Goal: Use online tool/utility: Utilize a website feature to perform a specific function

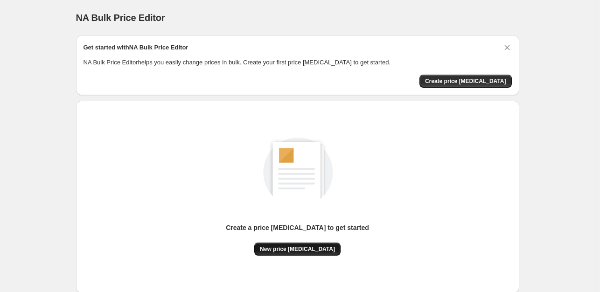
click at [301, 247] on span "New price [MEDICAL_DATA]" at bounding box center [297, 248] width 75 height 7
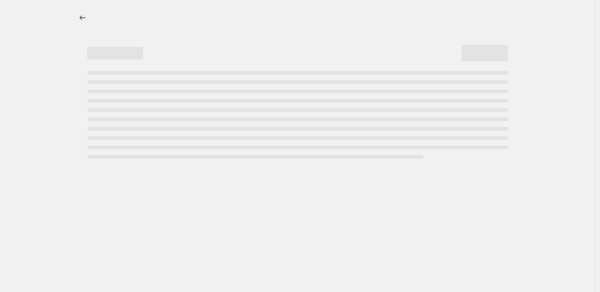
select select "percentage"
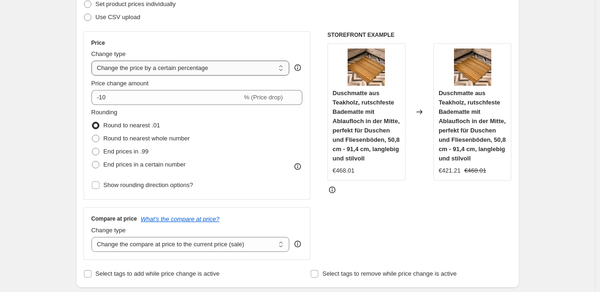
scroll to position [140, 0]
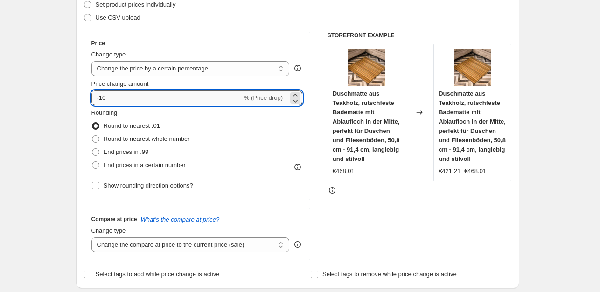
click at [142, 104] on input "-10" at bounding box center [166, 98] width 151 height 15
type input "-1"
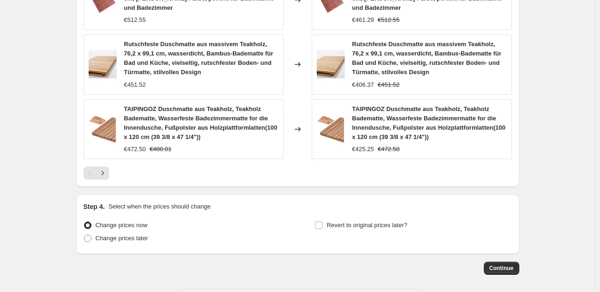
scroll to position [730, 0]
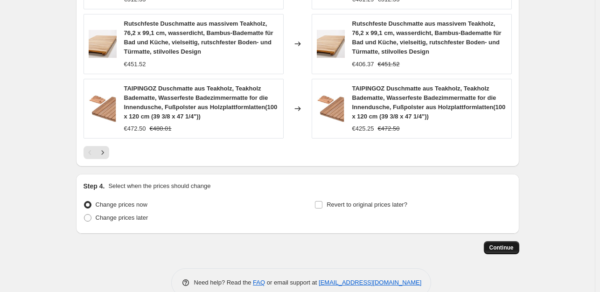
type input "-35"
click at [512, 241] on button "Continue" at bounding box center [501, 247] width 35 height 13
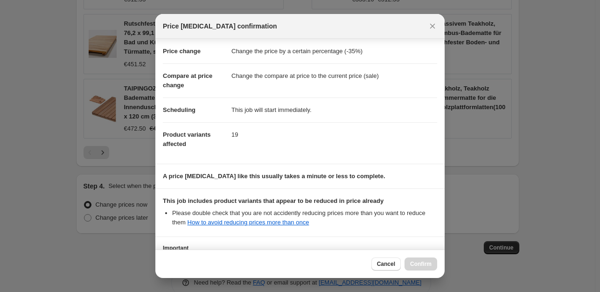
scroll to position [100, 0]
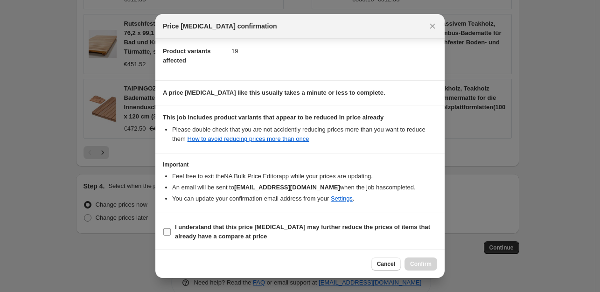
click at [170, 232] on input "I understand that this price [MEDICAL_DATA] may further reduce the prices of it…" at bounding box center [166, 231] width 7 height 7
checkbox input "true"
click at [432, 265] on button "Confirm" at bounding box center [421, 264] width 33 height 13
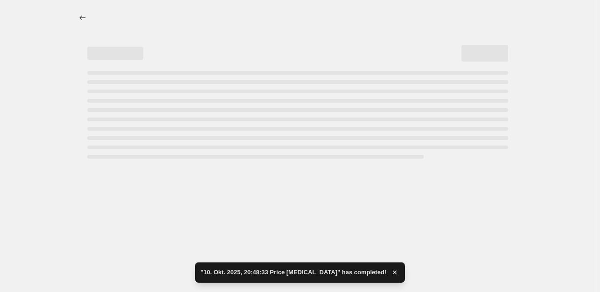
select select "percentage"
